Goal: Task Accomplishment & Management: Manage account settings

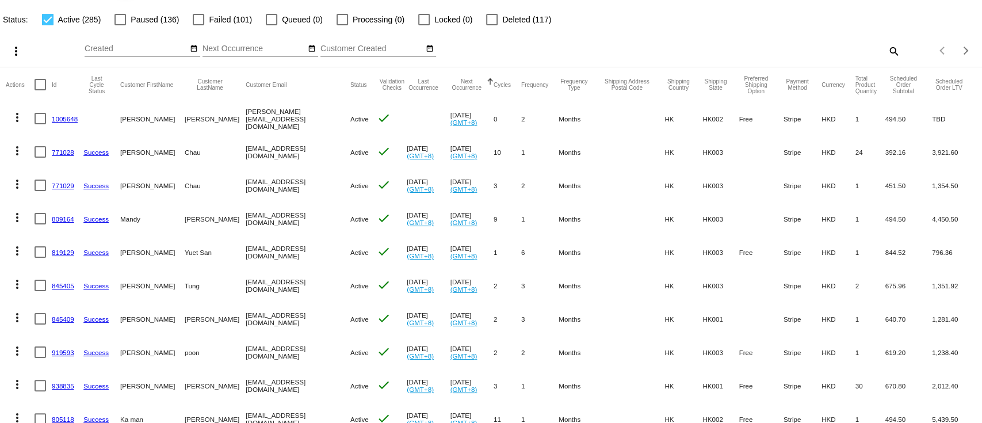
scroll to position [77, 0]
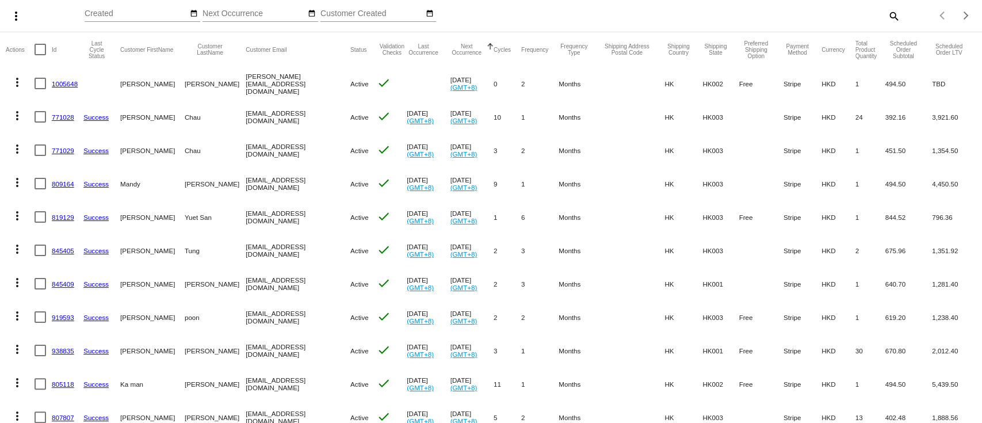
drag, startPoint x: 65, startPoint y: 185, endPoint x: 69, endPoint y: 205, distance: 20.0
click at [64, 196] on mat-cell "809164" at bounding box center [68, 183] width 32 height 33
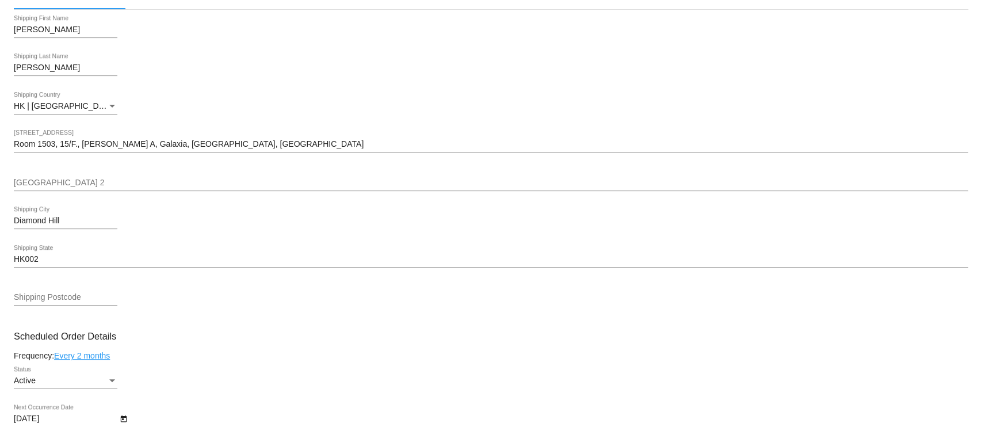
scroll to position [383, 0]
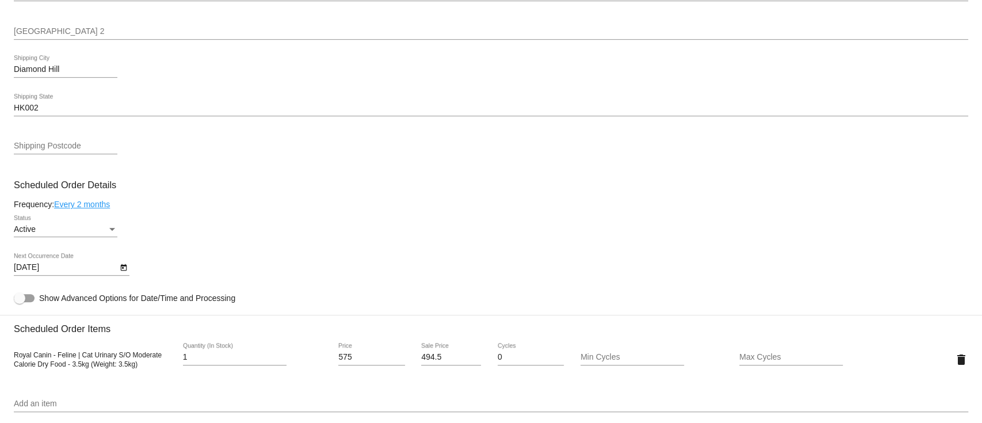
click at [120, 270] on icon "Open calendar" at bounding box center [123, 267] width 6 height 7
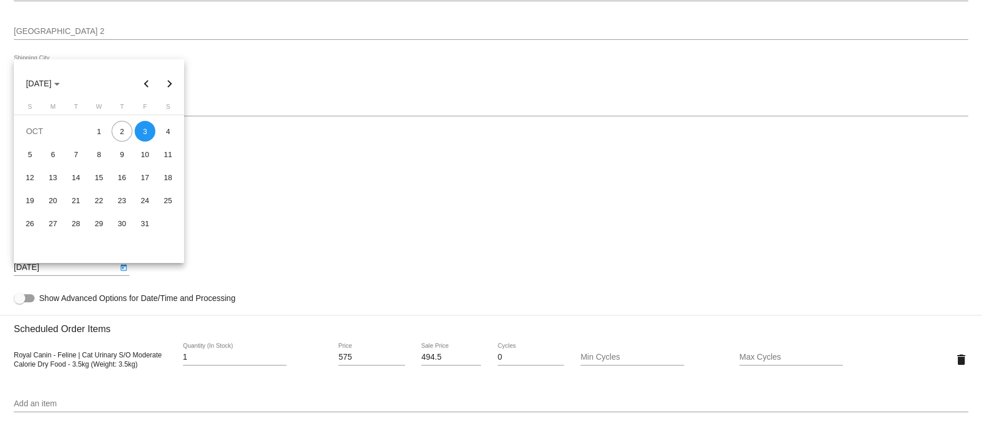
click at [120, 270] on div at bounding box center [491, 211] width 982 height 423
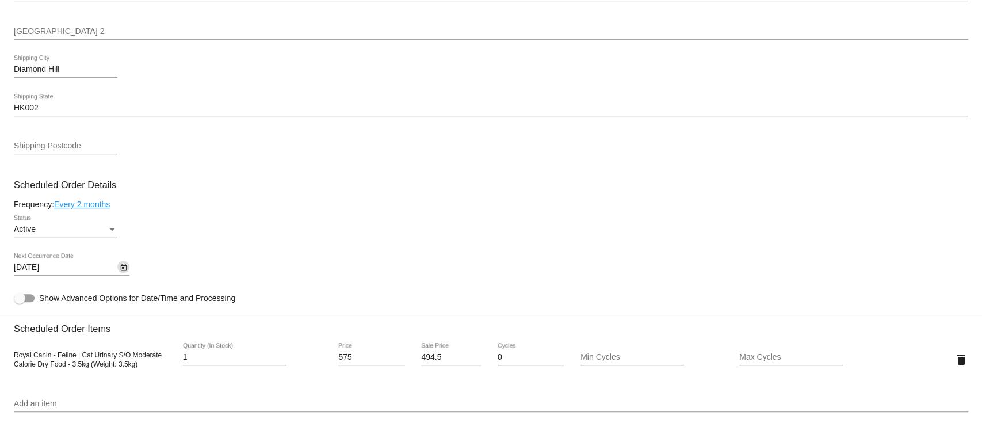
click at [120, 270] on icon "Open calendar" at bounding box center [123, 267] width 6 height 7
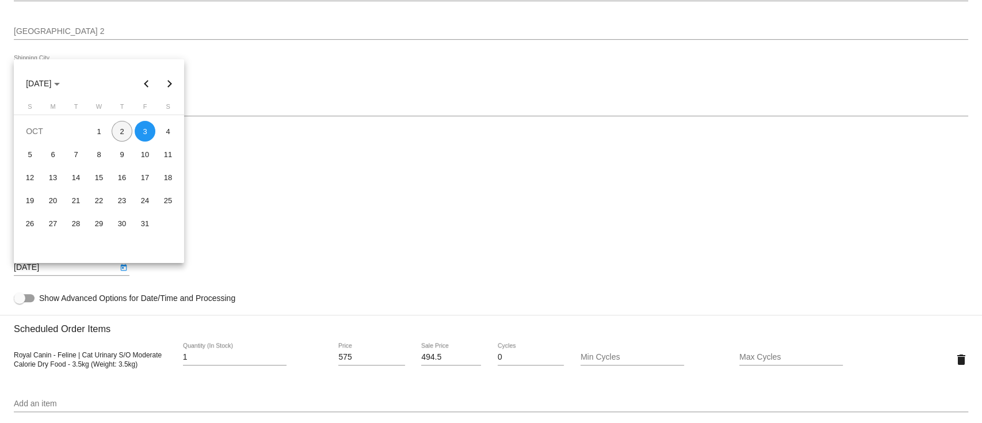
click at [120, 124] on div "2" at bounding box center [122, 131] width 21 height 21
type input "[DATE]"
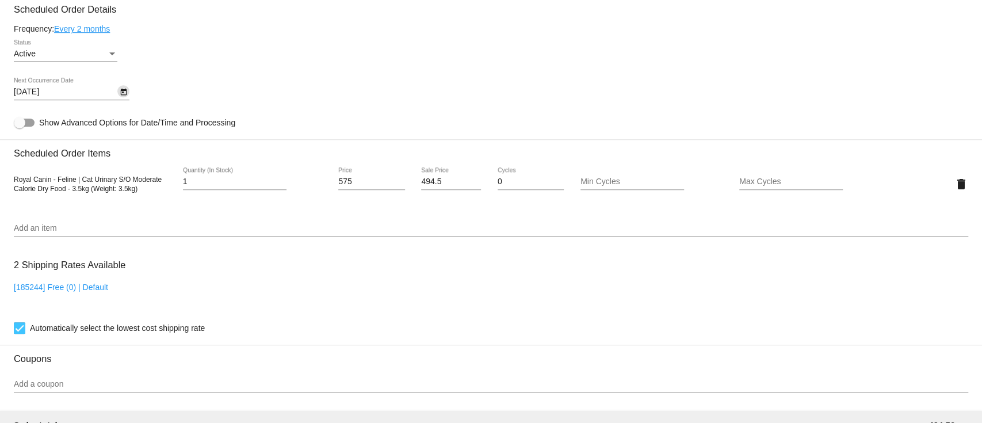
scroll to position [875, 0]
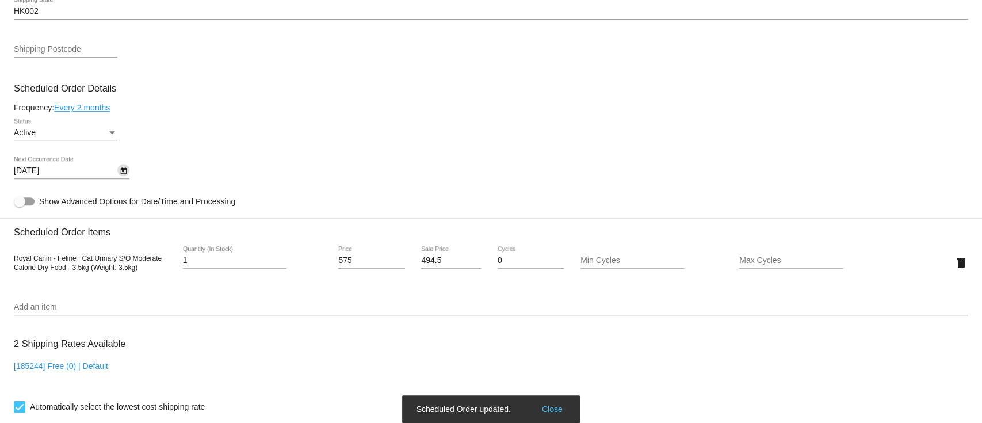
scroll to position [569, 0]
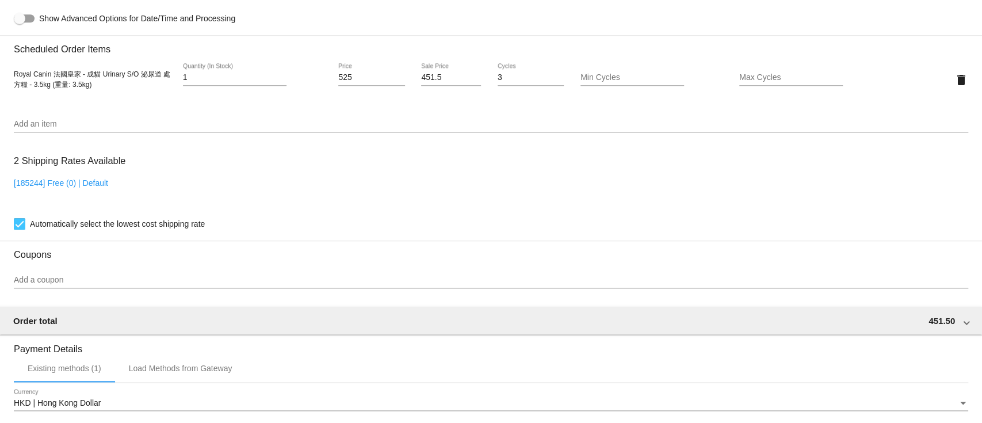
scroll to position [613, 0]
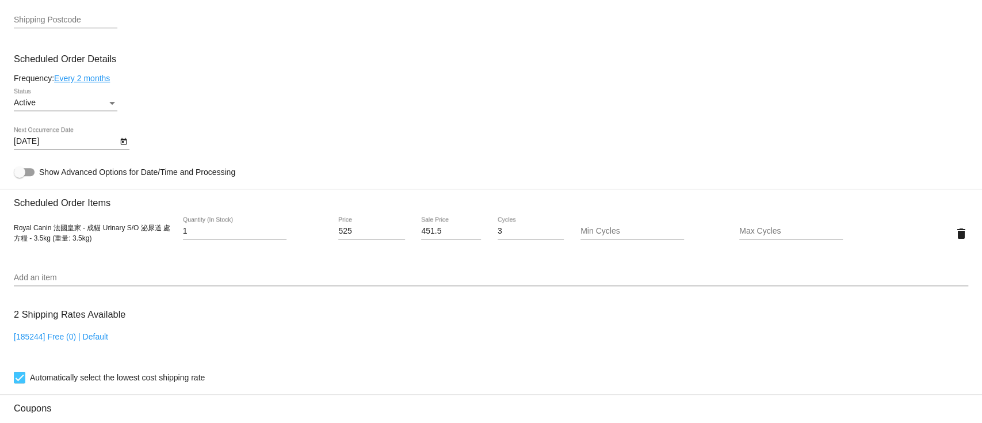
click at [123, 143] on icon "Open calendar" at bounding box center [123, 141] width 6 height 7
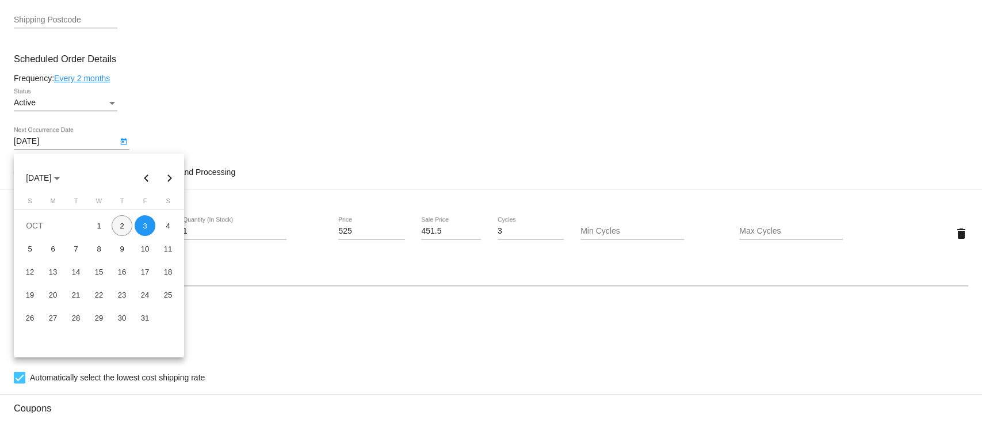
click at [120, 230] on div "2" at bounding box center [122, 225] width 21 height 21
type input "[DATE]"
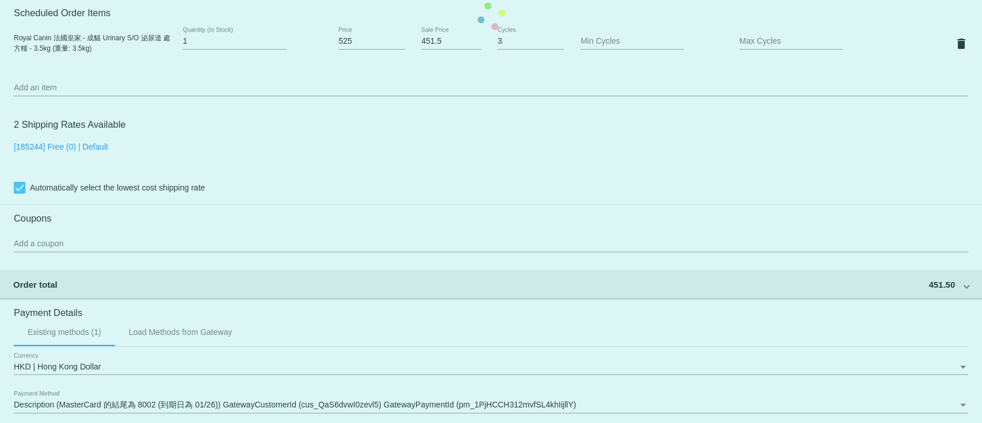
scroll to position [980, 0]
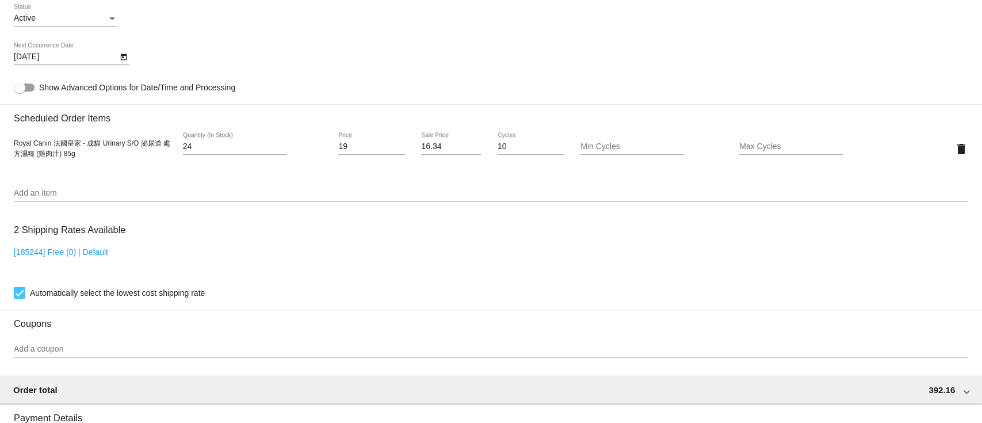
scroll to position [613, 0]
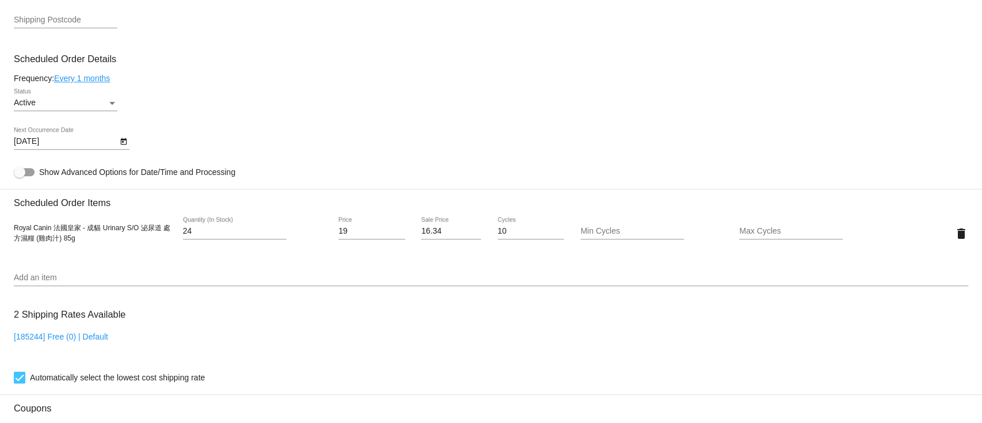
click at [124, 145] on icon "Open calendar" at bounding box center [123, 141] width 6 height 7
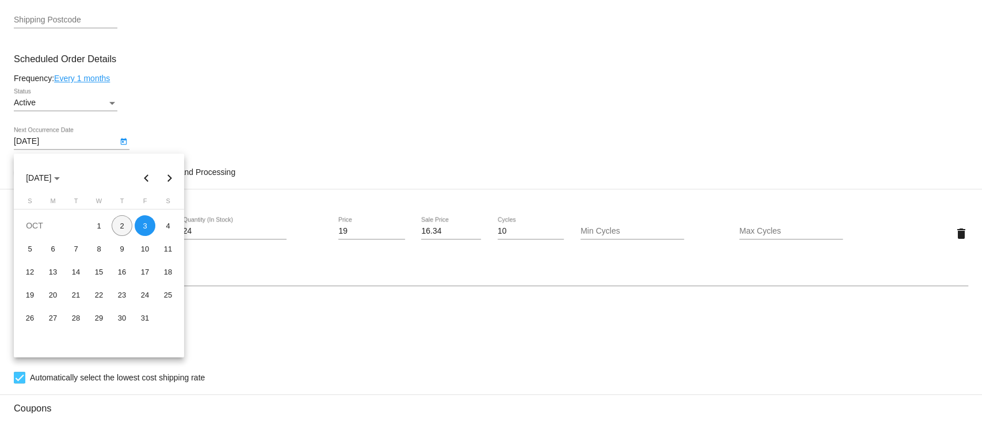
click at [121, 226] on div "2" at bounding box center [122, 225] width 21 height 21
type input "[DATE]"
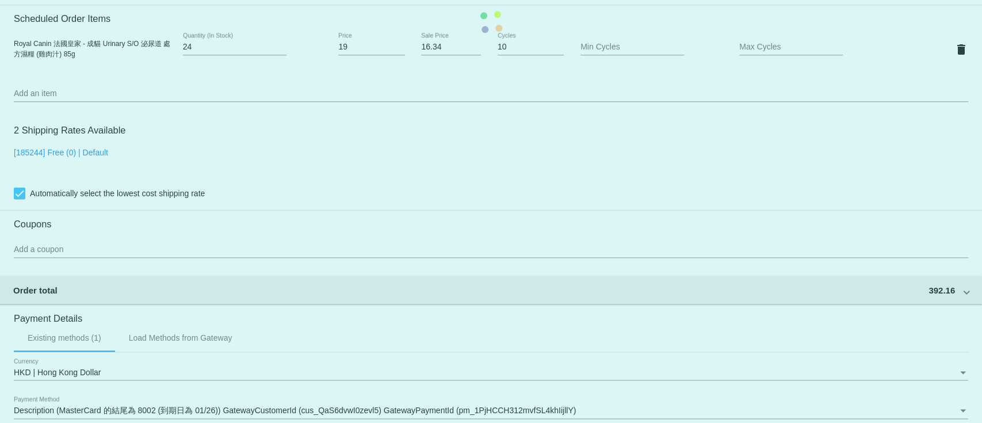
scroll to position [980, 0]
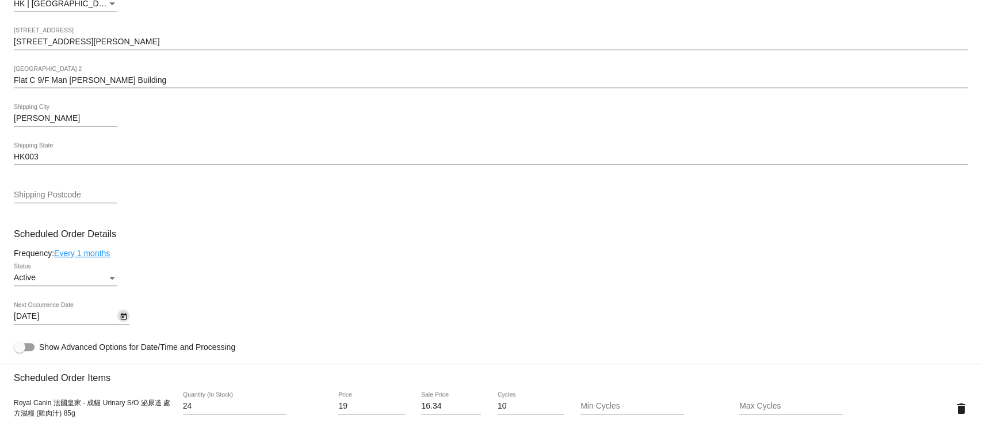
scroll to position [289, 0]
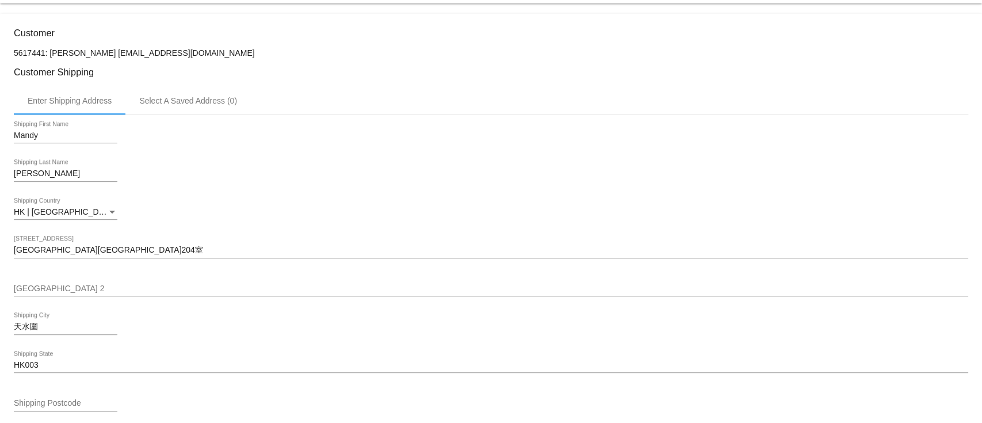
scroll to position [460, 0]
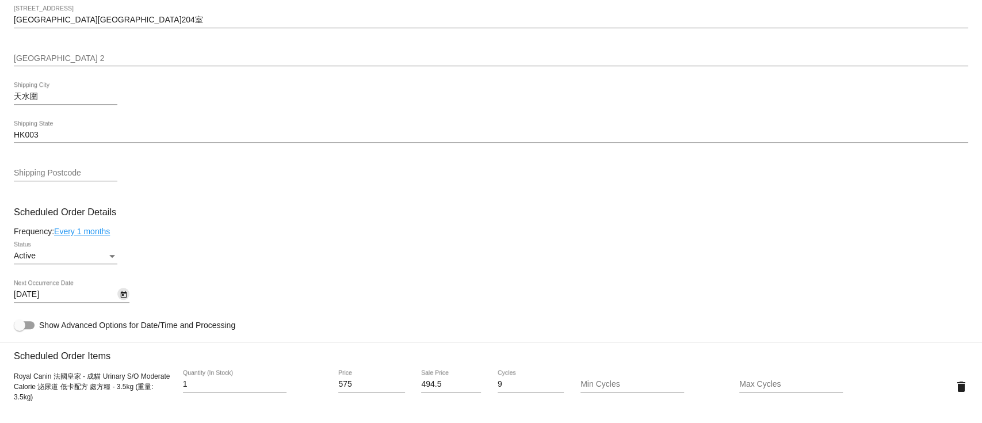
click at [120, 302] on icon "Open calendar" at bounding box center [124, 295] width 8 height 14
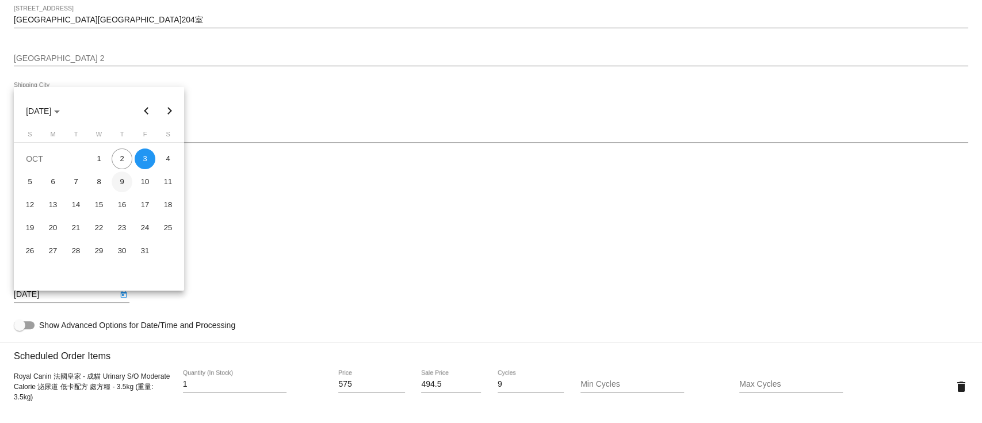
click at [124, 171] on td "9" at bounding box center [121, 181] width 23 height 23
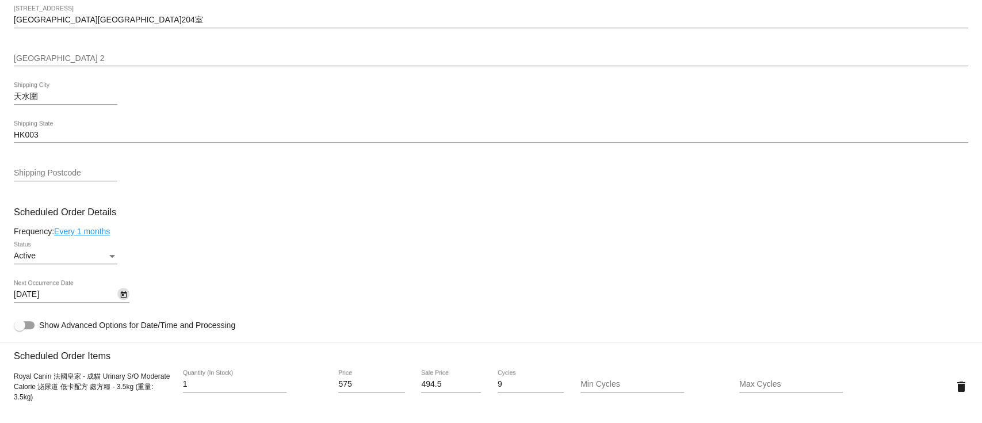
click at [123, 298] on icon "Open calendar" at bounding box center [123, 294] width 6 height 7
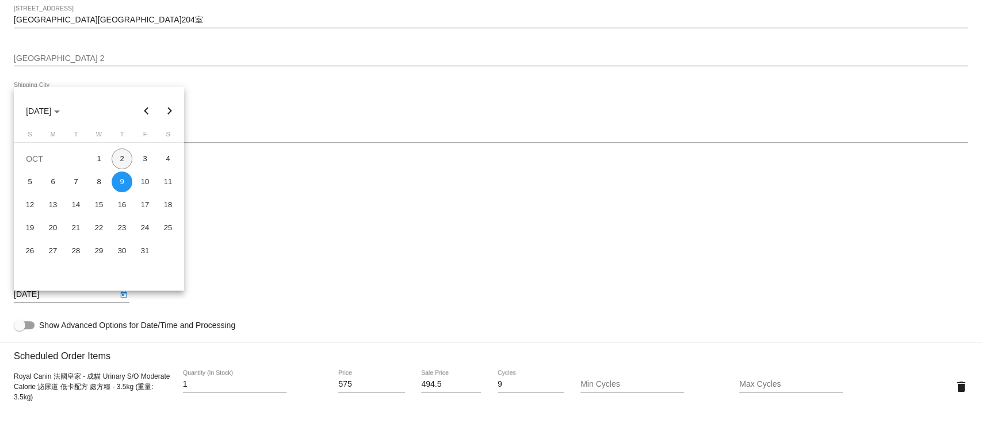
click at [121, 154] on div "2" at bounding box center [122, 158] width 21 height 21
type input "[DATE]"
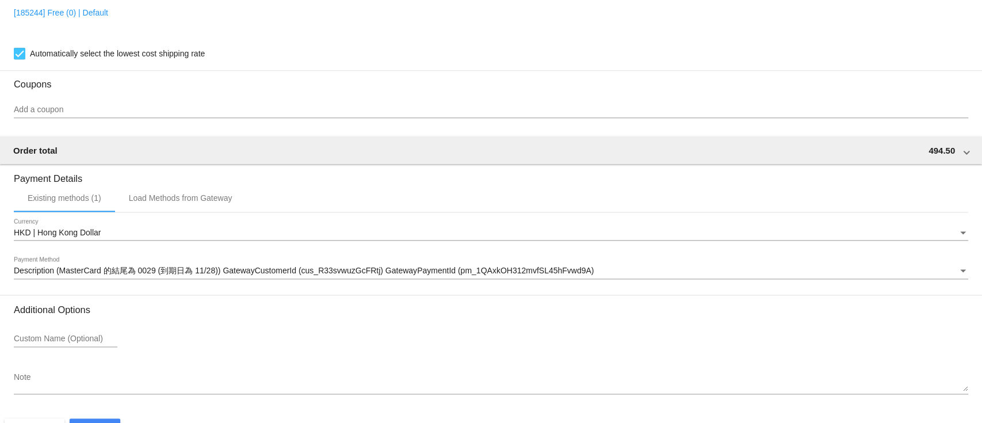
scroll to position [980, 0]
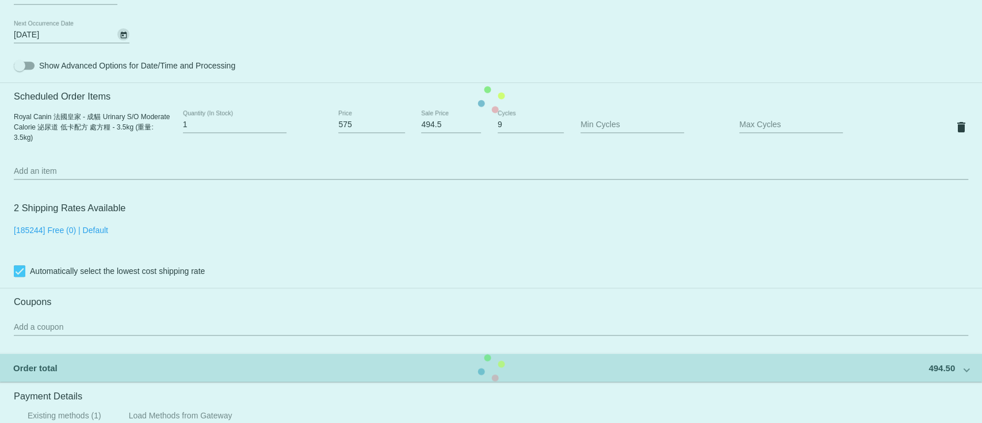
scroll to position [596, 0]
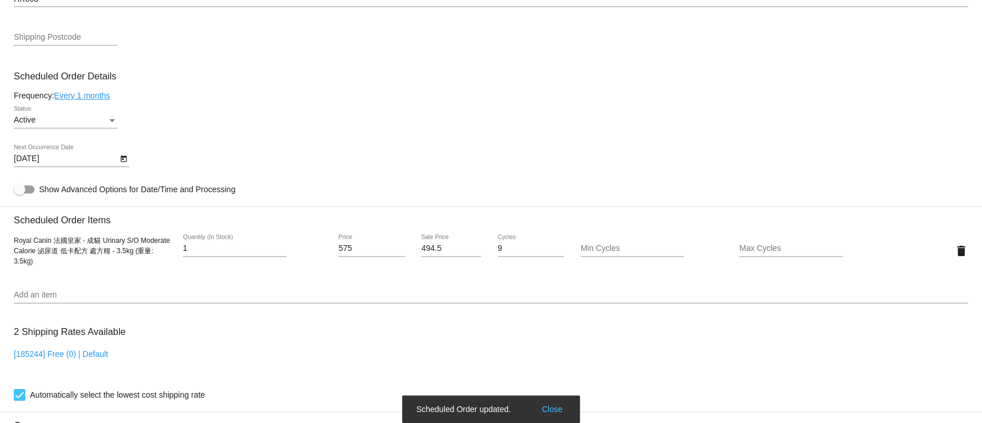
click at [128, 289] on div "Add an item" at bounding box center [491, 292] width 955 height 22
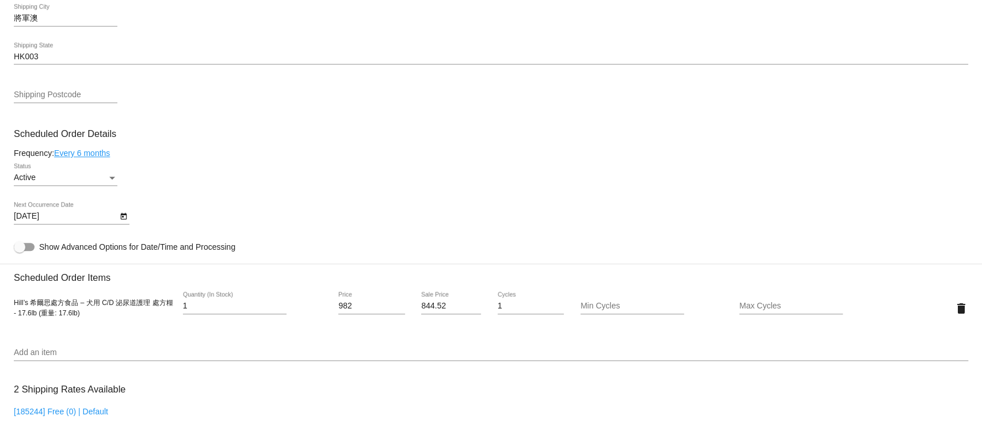
scroll to position [537, 0]
click at [123, 218] on icon "Open calendar" at bounding box center [124, 218] width 8 height 14
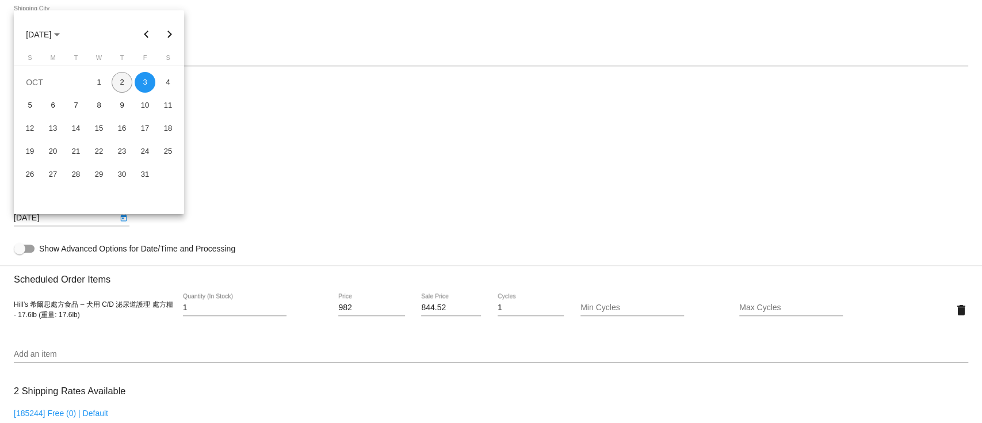
click at [123, 80] on div "2" at bounding box center [122, 82] width 21 height 21
type input "[DATE]"
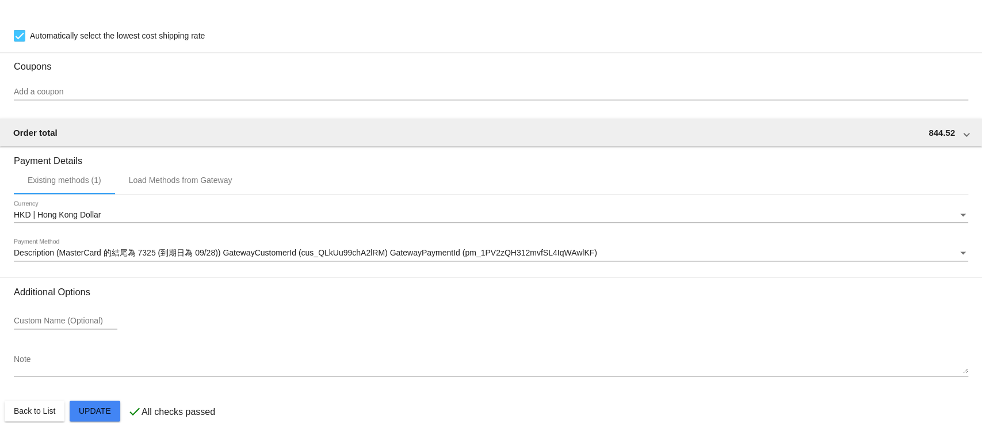
scroll to position [980, 0]
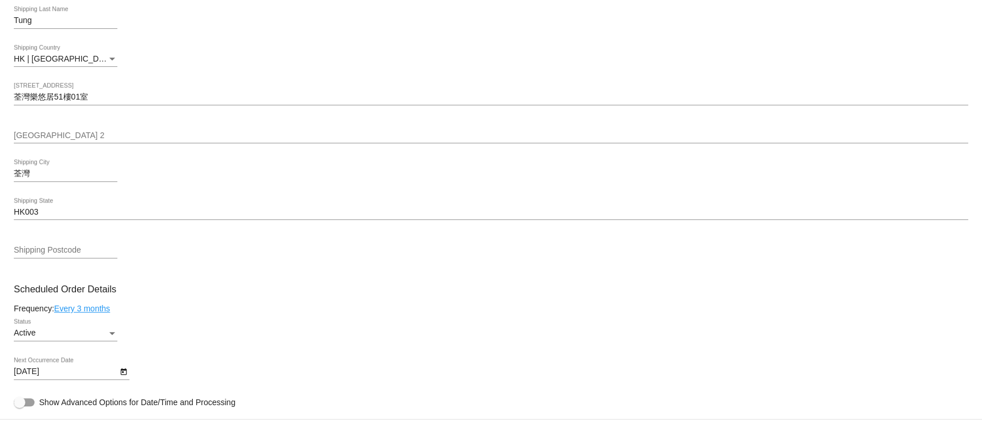
scroll to position [613, 0]
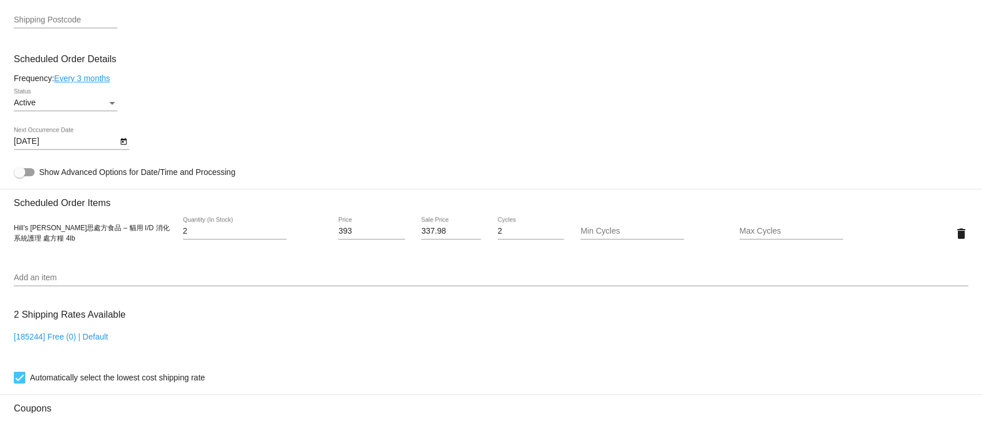
click at [128, 147] on div at bounding box center [123, 141] width 12 height 12
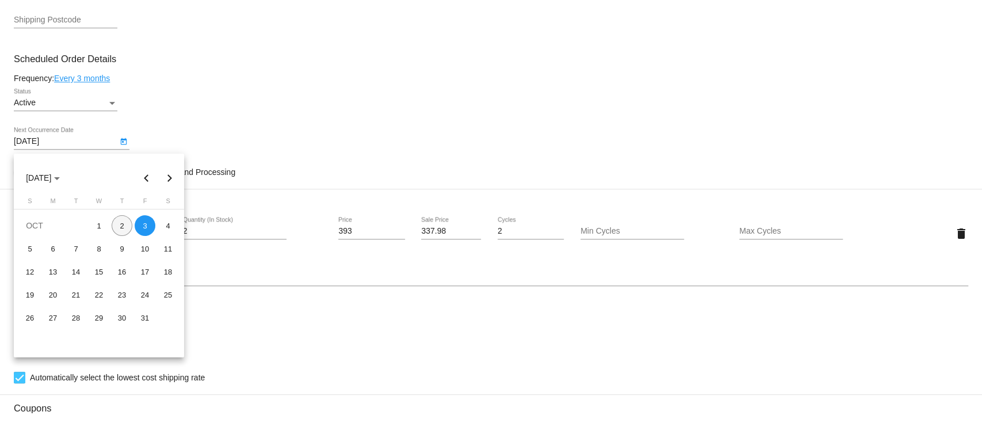
click at [117, 216] on div "2" at bounding box center [122, 225] width 21 height 21
type input "10/2/2025"
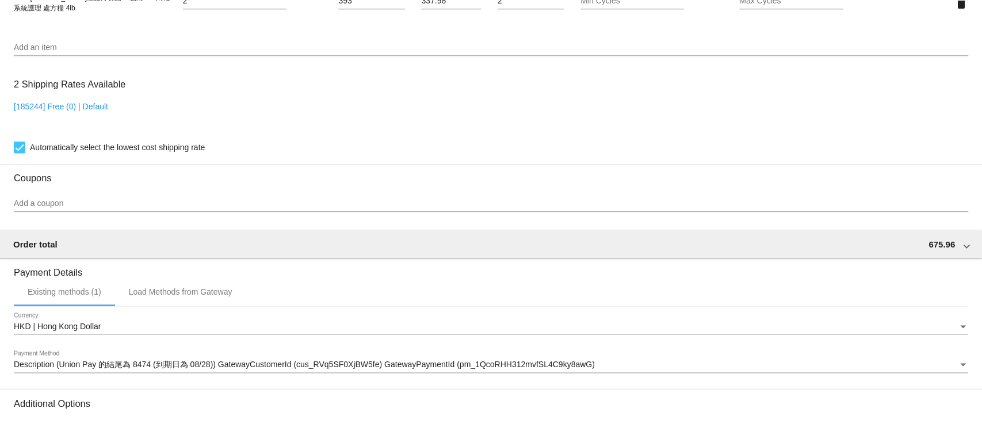
scroll to position [980, 0]
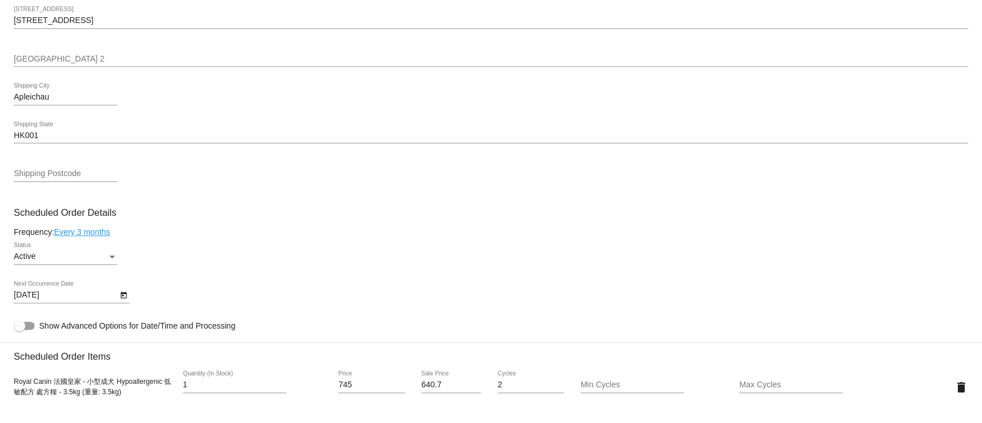
scroll to position [460, 0]
click at [125, 297] on icon "Open calendar" at bounding box center [123, 294] width 6 height 7
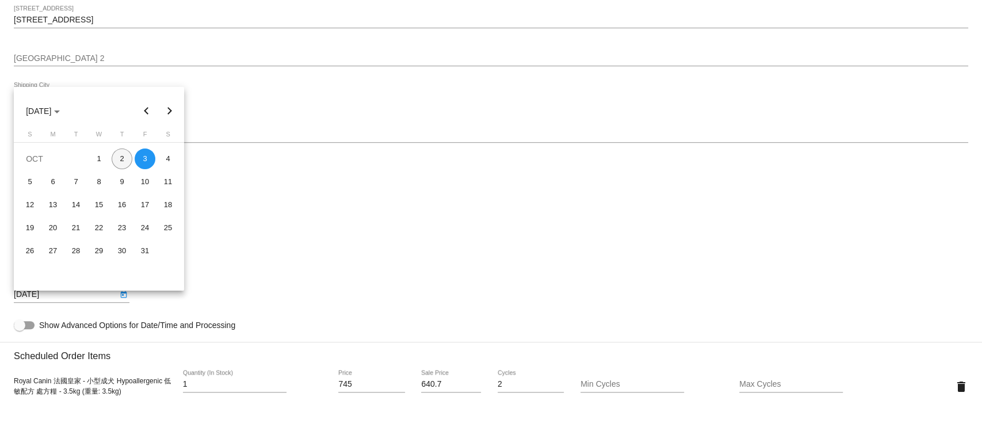
click at [120, 158] on div "2" at bounding box center [122, 158] width 21 height 21
type input "[DATE]"
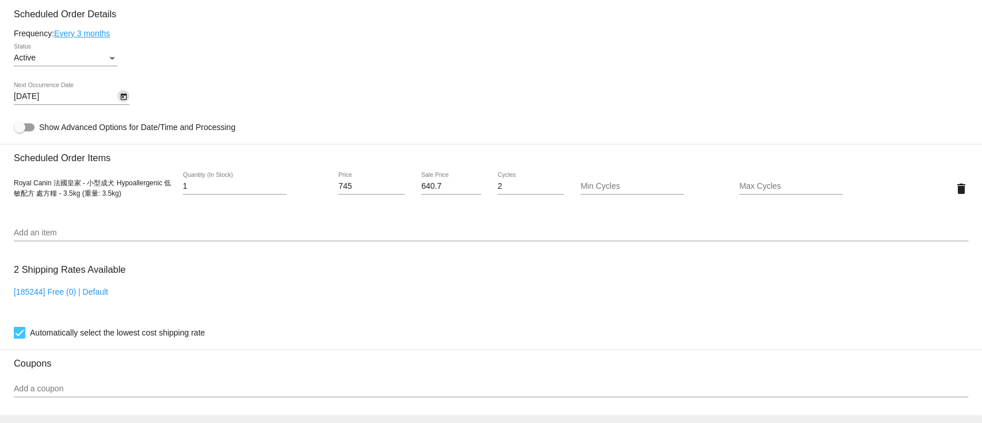
scroll to position [980, 0]
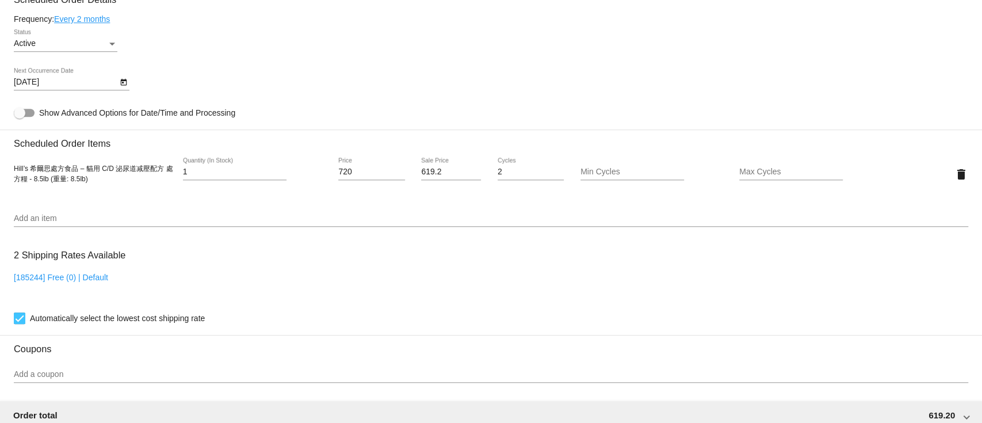
click at [124, 85] on icon "Open calendar" at bounding box center [123, 82] width 6 height 7
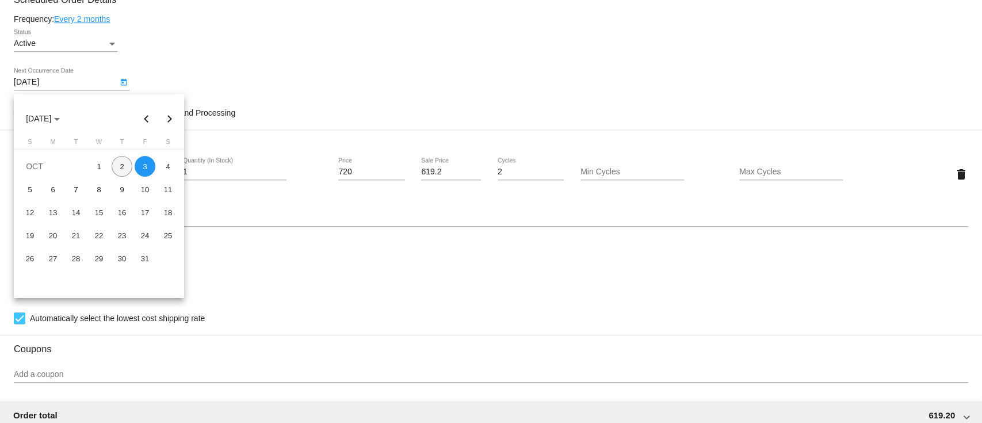
click at [124, 163] on div "2" at bounding box center [122, 166] width 21 height 21
type input "[DATE]"
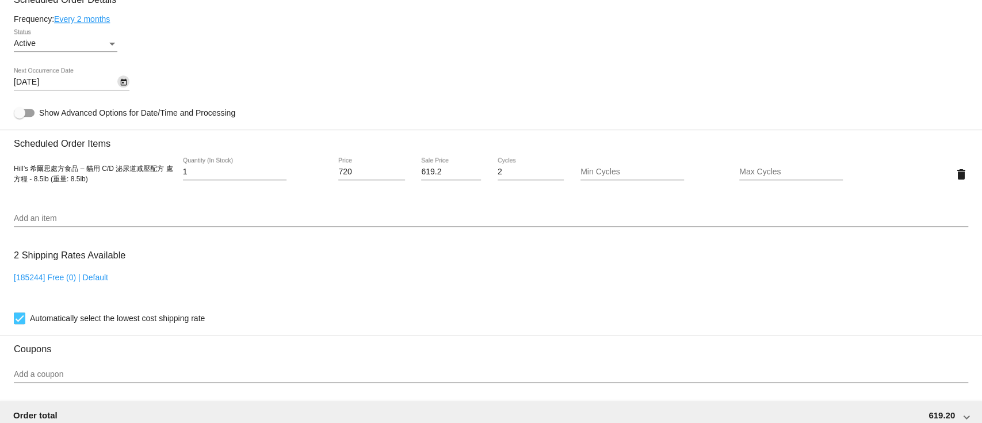
scroll to position [980, 0]
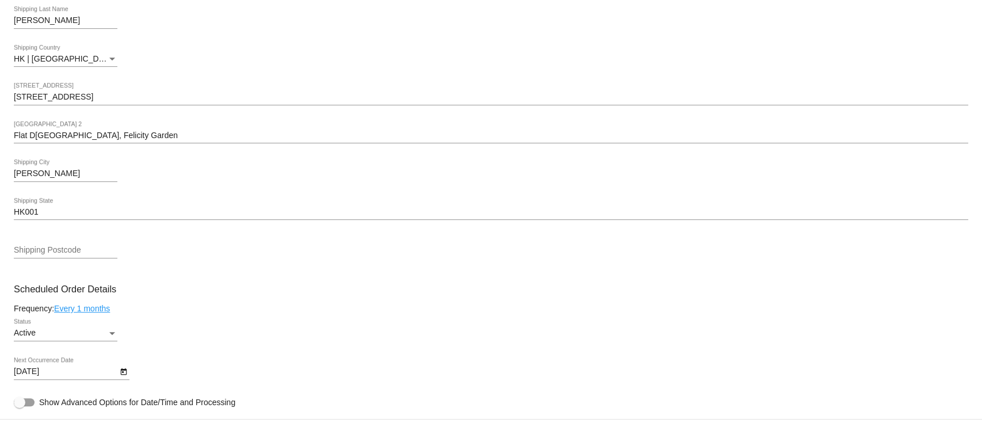
scroll to position [613, 0]
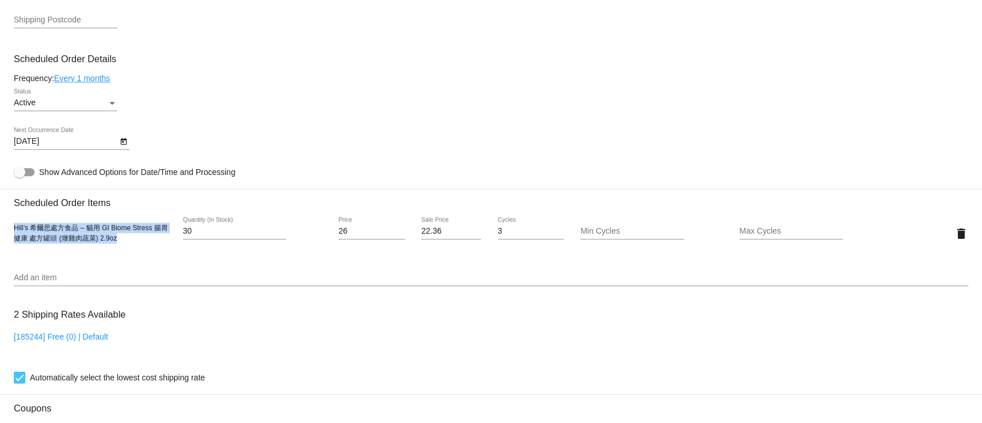
drag, startPoint x: 15, startPoint y: 231, endPoint x: 157, endPoint y: 249, distance: 142.7
click at [157, 249] on div "Hill’s 希爾思處方食品 – 貓用 GI Biome Stress 腸胃健康 處方罐頭 (燉雞肉蔬菜) 2.9oz 30 Quantity (In Sto…" at bounding box center [491, 233] width 955 height 33
copy span "Hill’s 希爾思處方食品 – 貓用 GI Biome Stress 腸胃健康 處方罐頭 (燉雞肉蔬菜) 2.9oz"
click at [129, 146] on mat-datepicker-toggle at bounding box center [123, 140] width 12 height 9
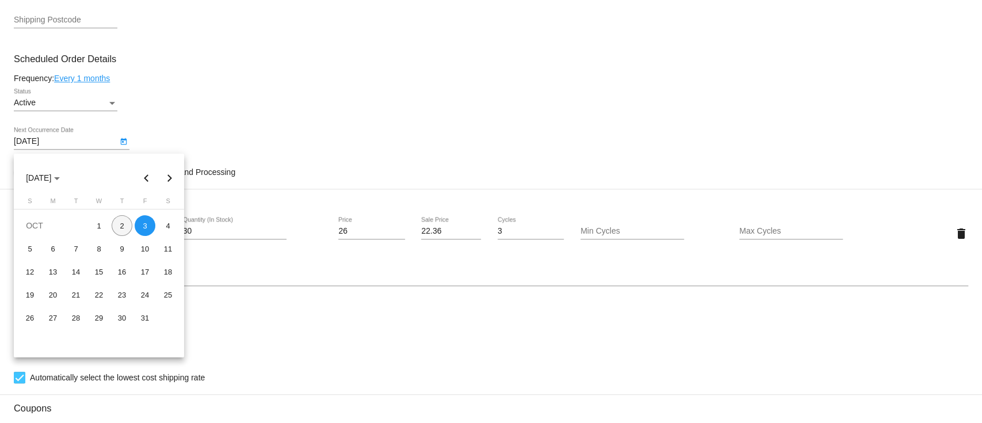
click at [116, 228] on div "2" at bounding box center [122, 225] width 21 height 21
type input "[DATE]"
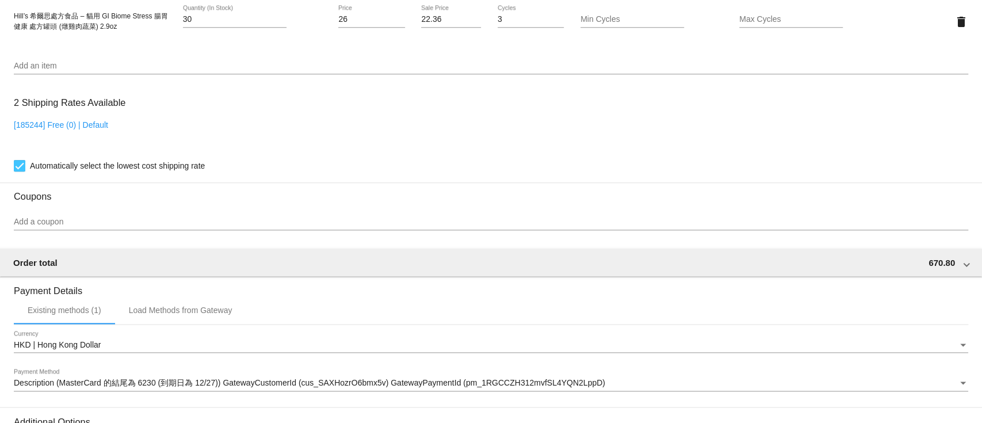
scroll to position [980, 0]
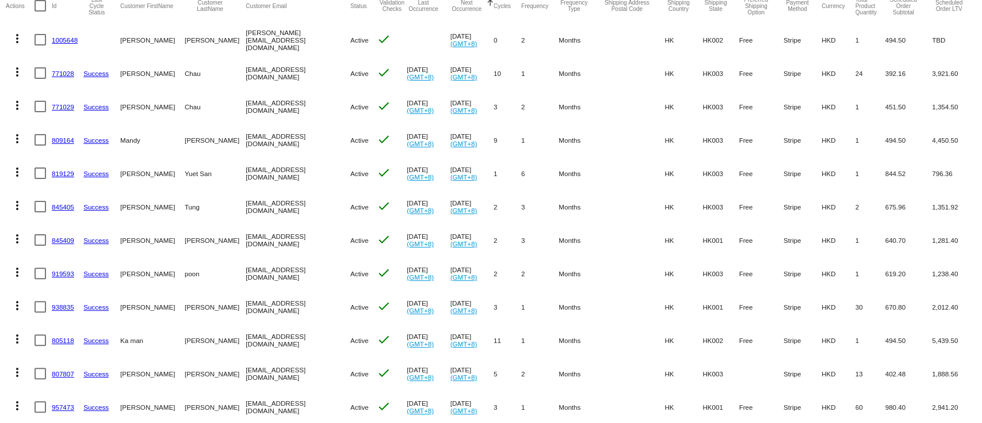
scroll to position [230, 0]
